Goal: Task Accomplishment & Management: Use online tool/utility

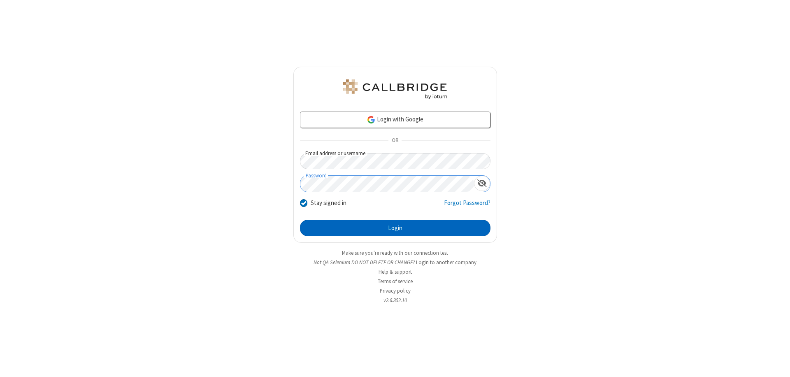
click at [395, 228] on button "Login" at bounding box center [395, 228] width 190 height 16
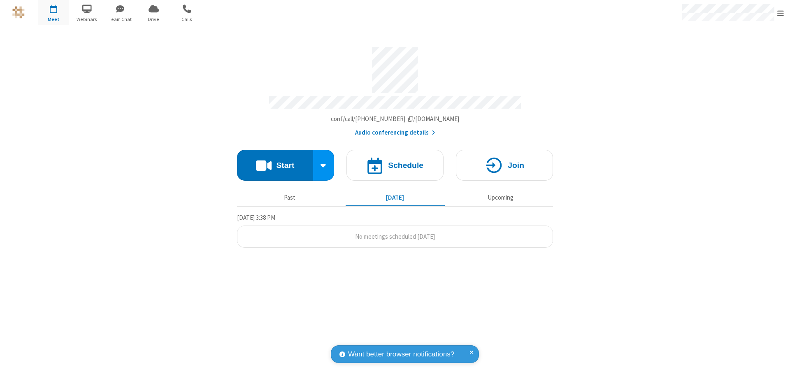
click at [275, 161] on button "Start" at bounding box center [275, 165] width 76 height 31
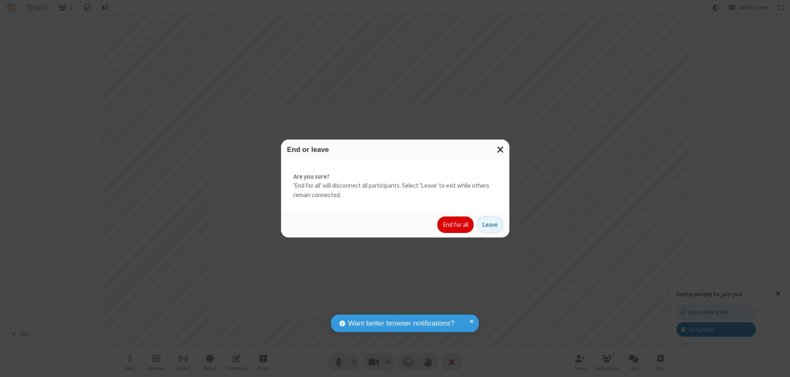
click at [456, 225] on button "End for all" at bounding box center [455, 224] width 36 height 16
